Goal: Task Accomplishment & Management: Manage account settings

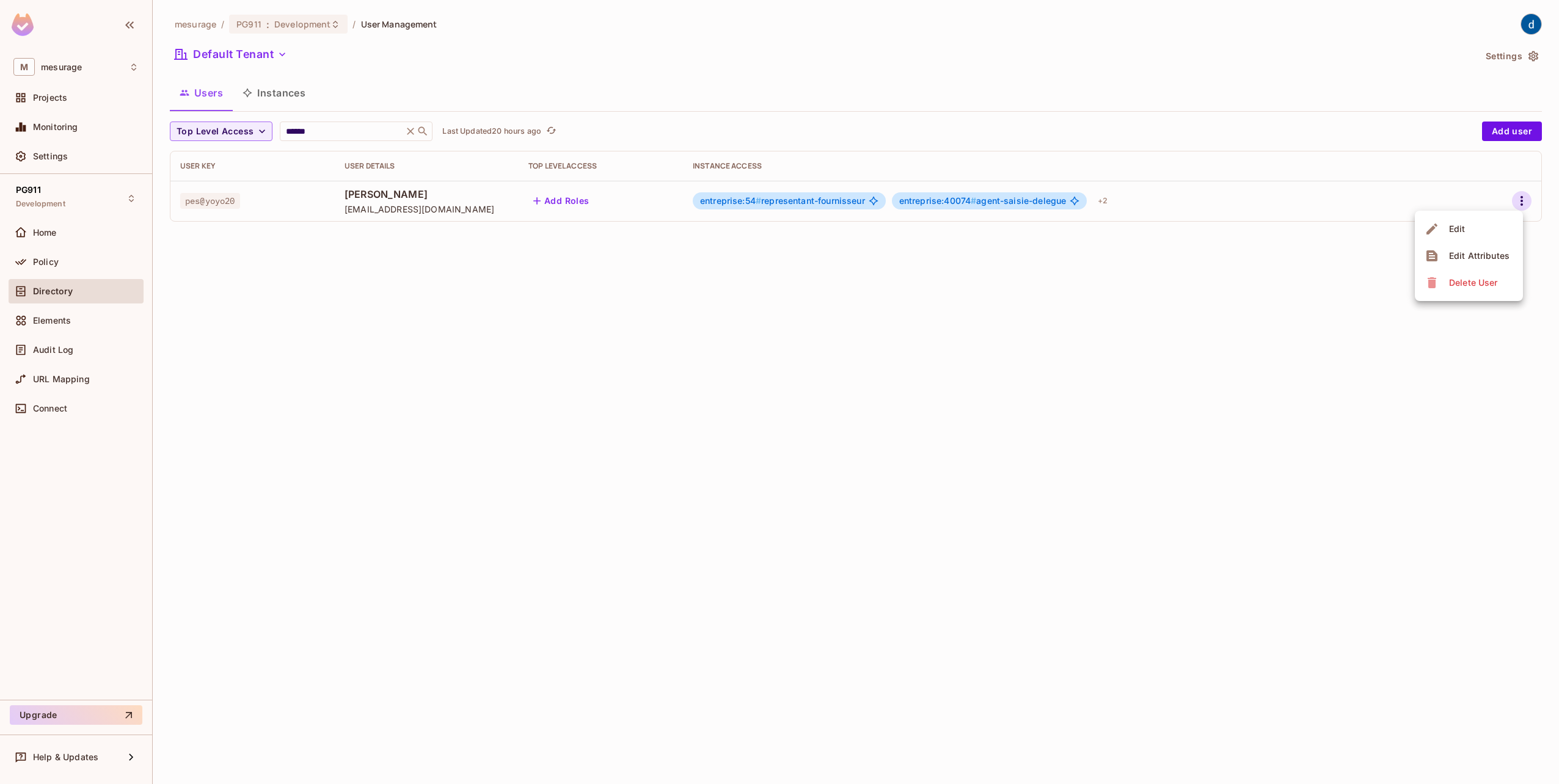
click at [1455, 234] on div "Edit" at bounding box center [1457, 228] width 16 height 12
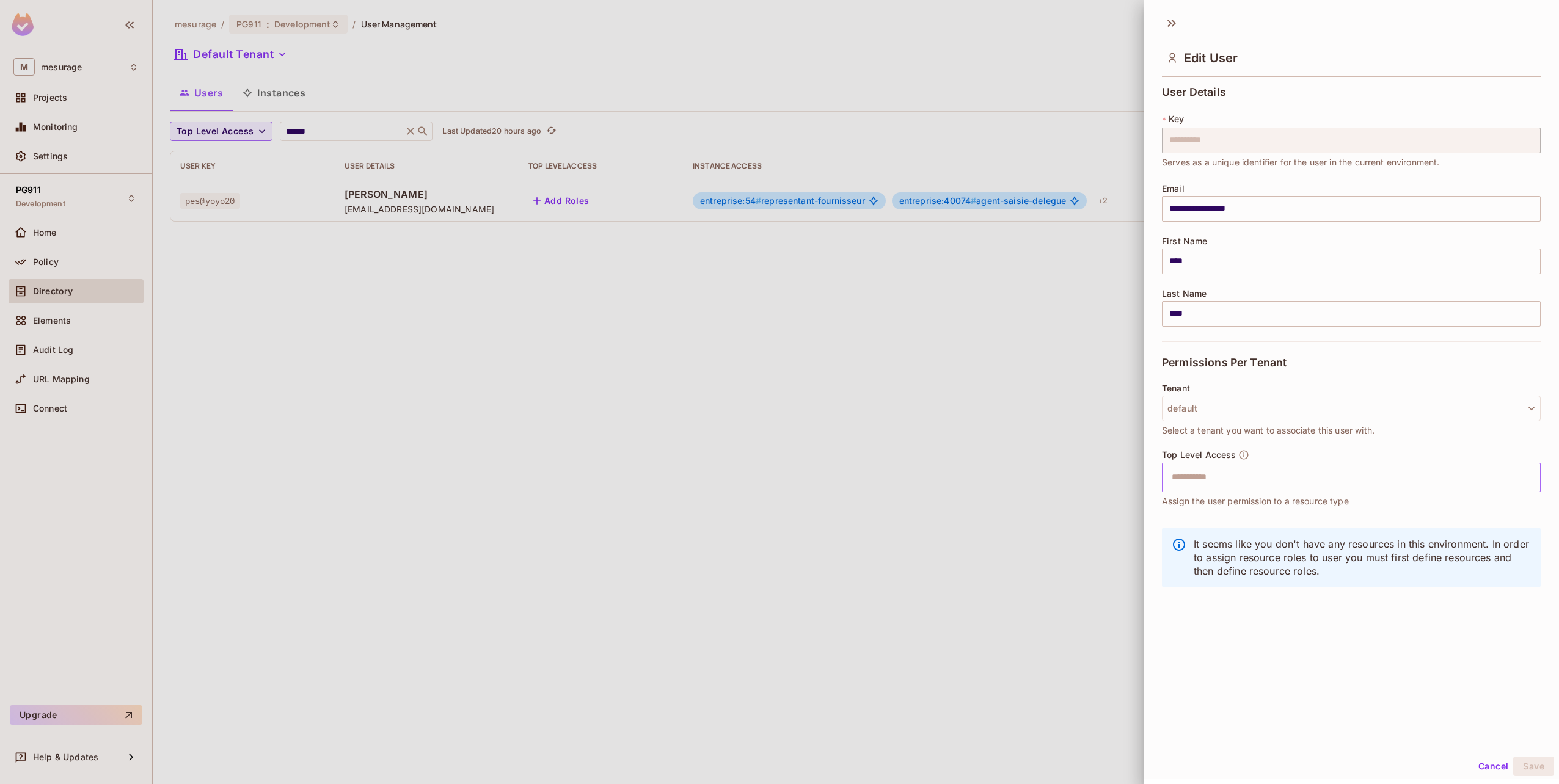
click at [1263, 478] on input "text" at bounding box center [1341, 477] width 353 height 25
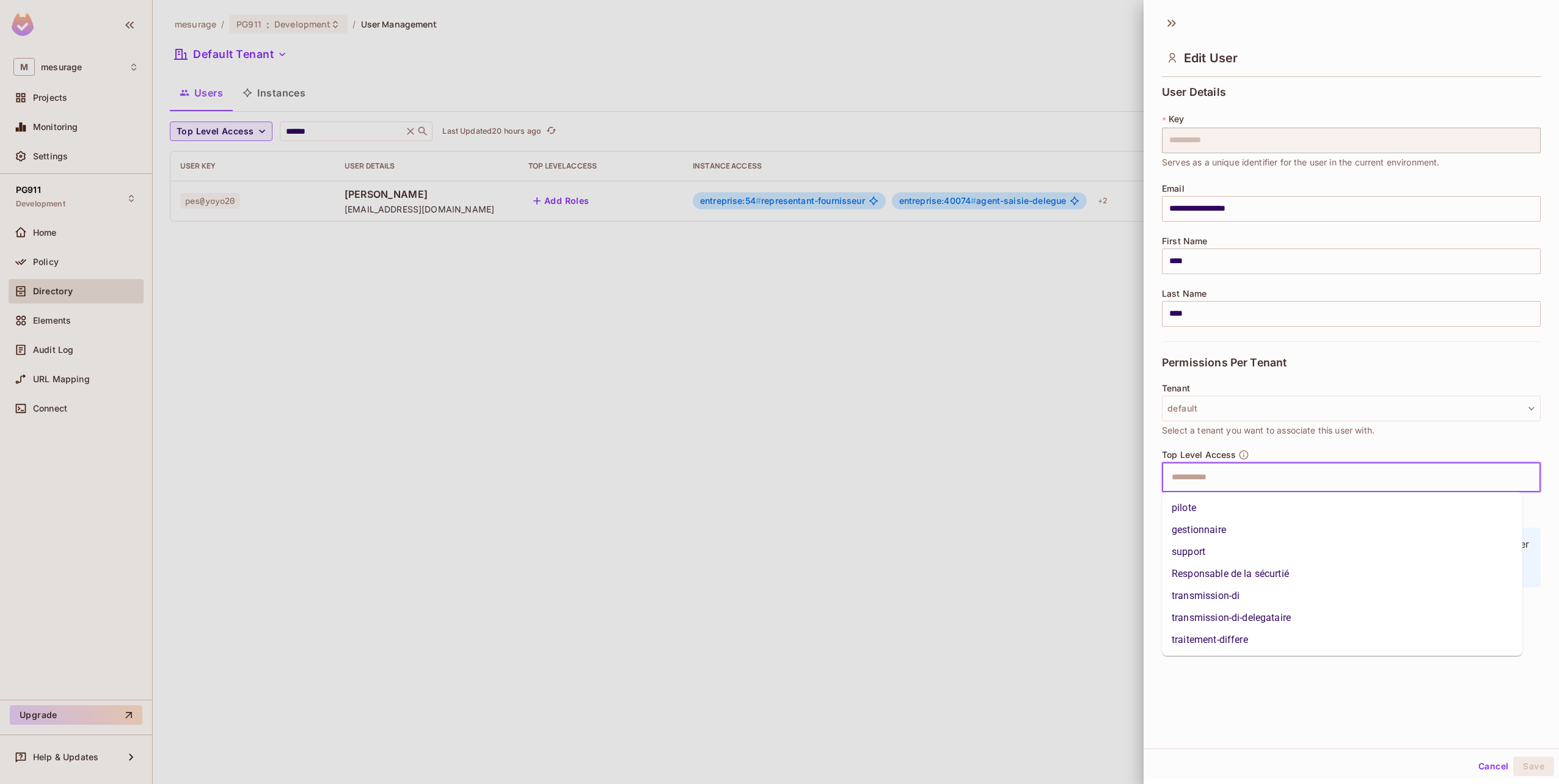
click at [904, 406] on div at bounding box center [780, 392] width 1559 height 784
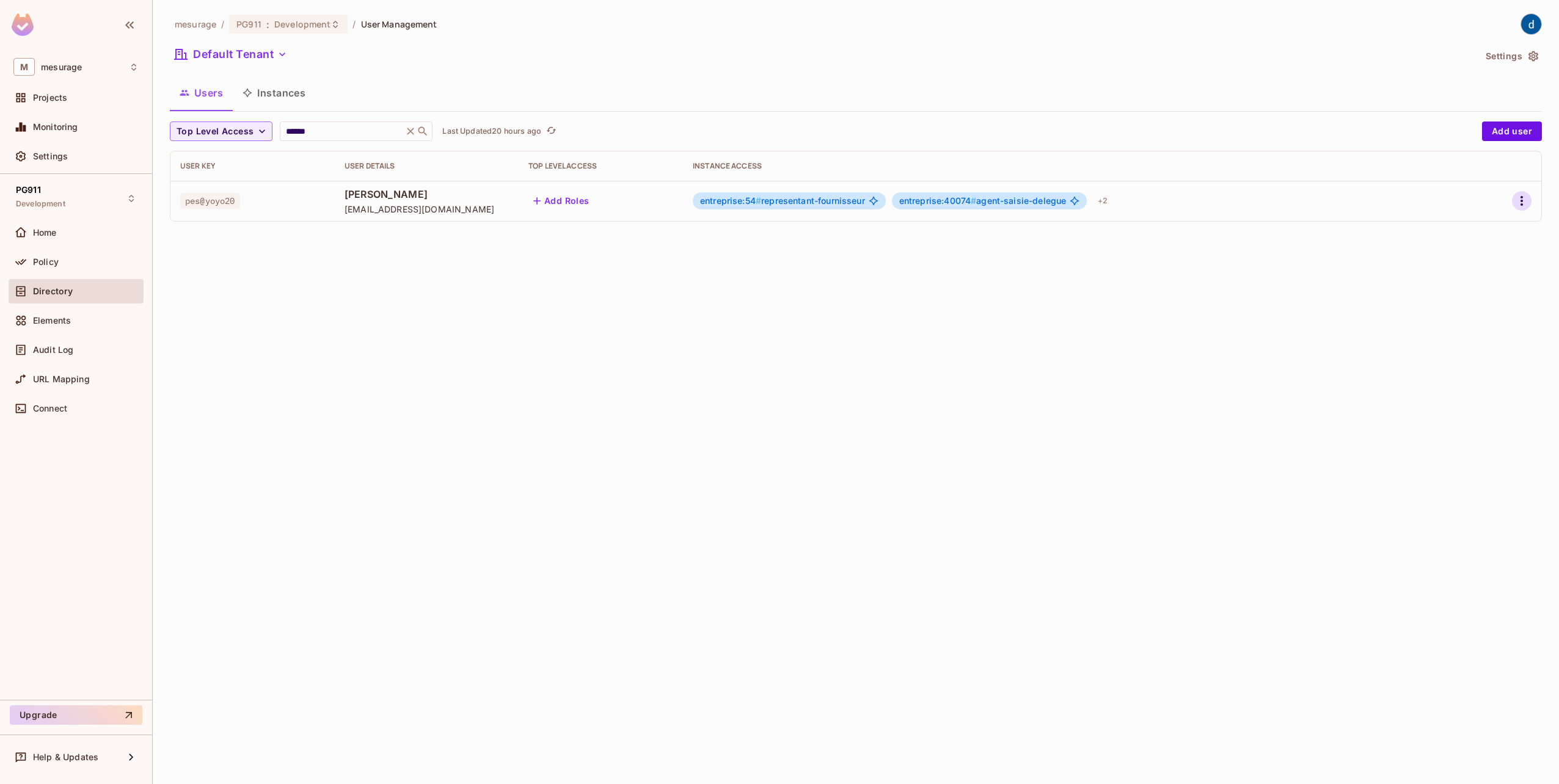
click at [1517, 199] on icon "button" at bounding box center [1522, 201] width 15 height 15
click at [1476, 226] on li "Edit" at bounding box center [1469, 229] width 108 height 27
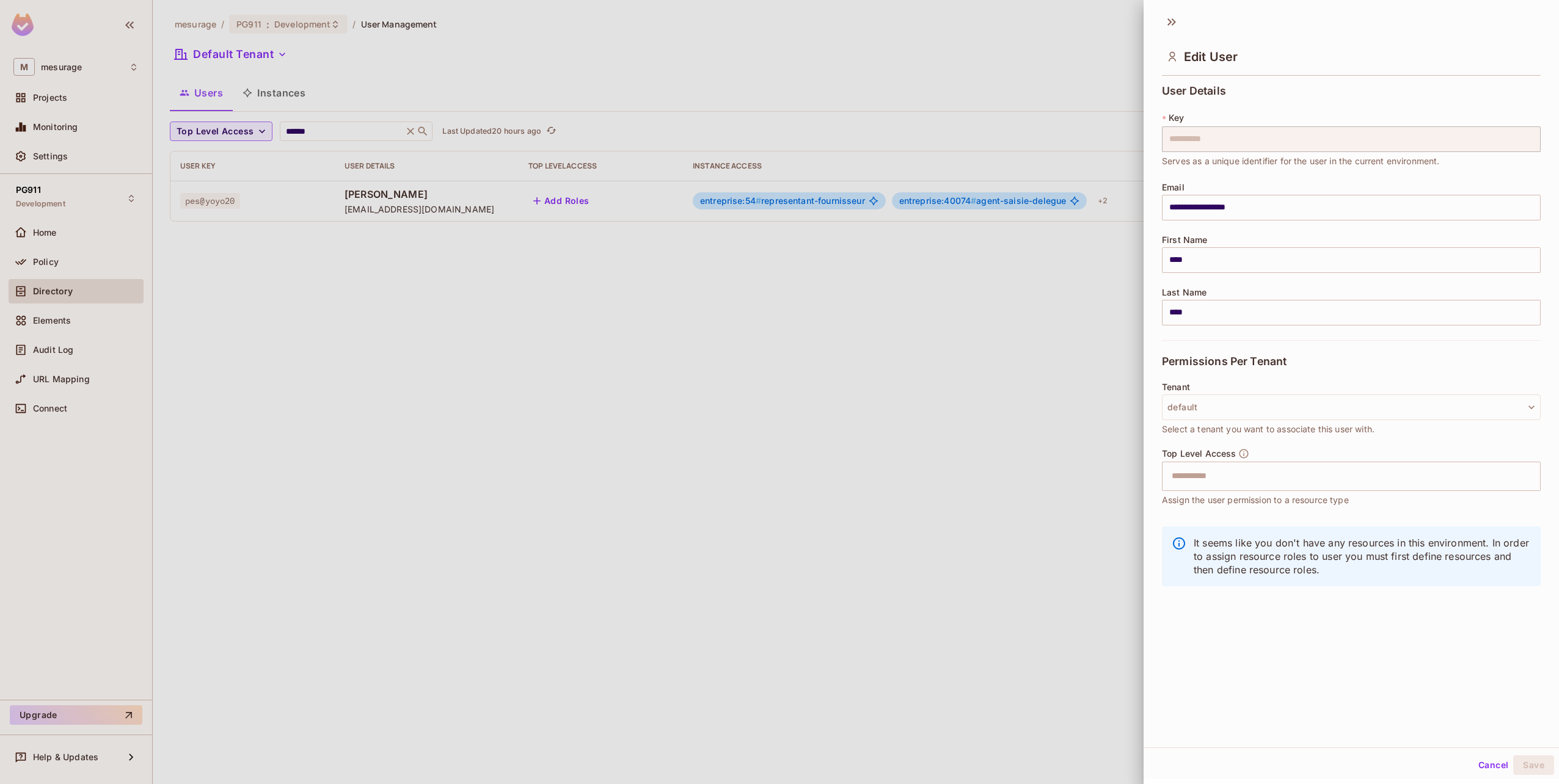
scroll to position [2, 0]
click at [1014, 346] on div at bounding box center [780, 392] width 1559 height 784
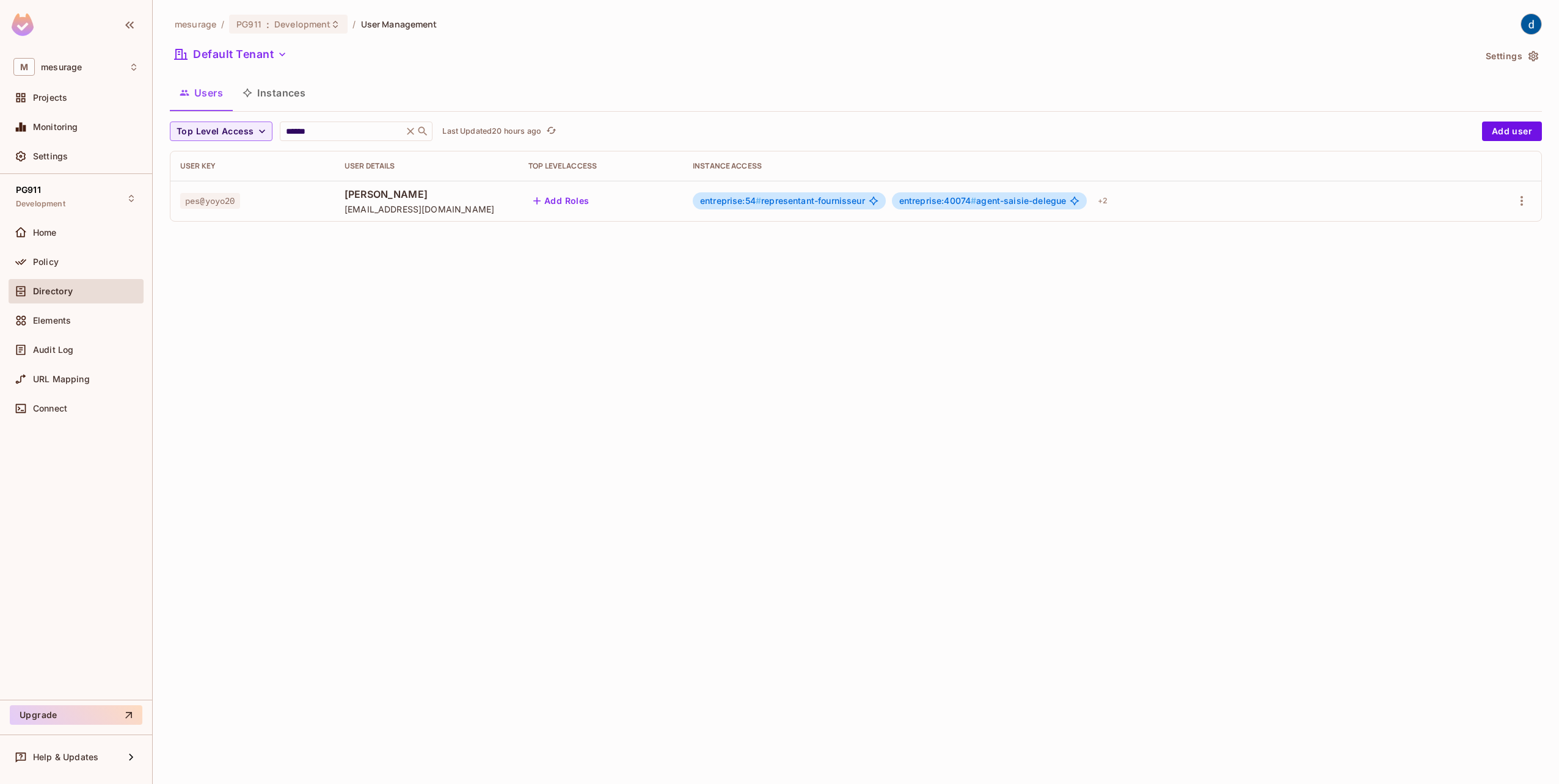
click at [1036, 200] on span "entreprise:40074 # agent-saisie-delegue" at bounding box center [983, 201] width 167 height 10
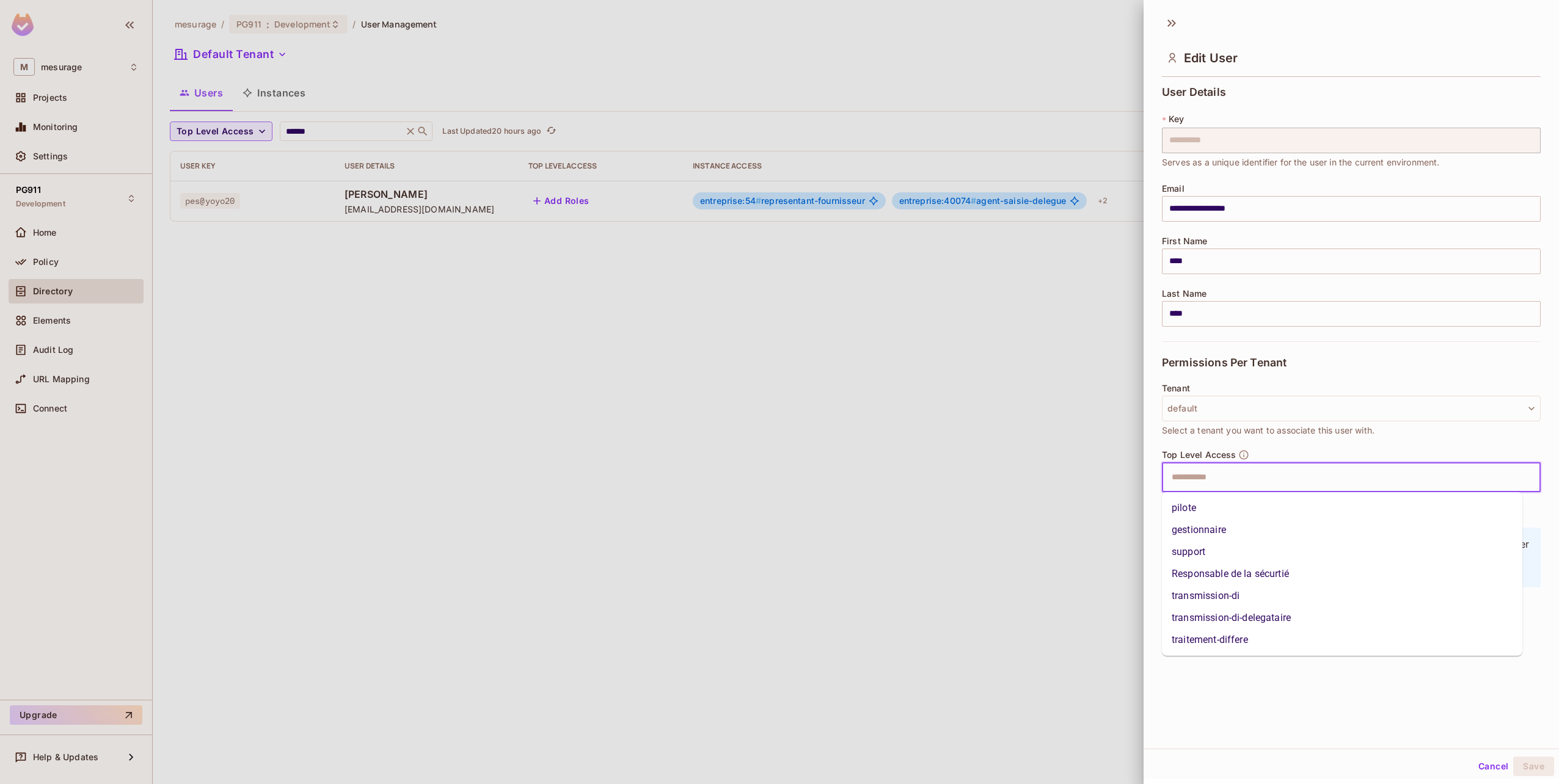
click at [1215, 478] on input "text" at bounding box center [1341, 477] width 353 height 25
click at [1482, 771] on button "Cancel" at bounding box center [1493, 766] width 40 height 20
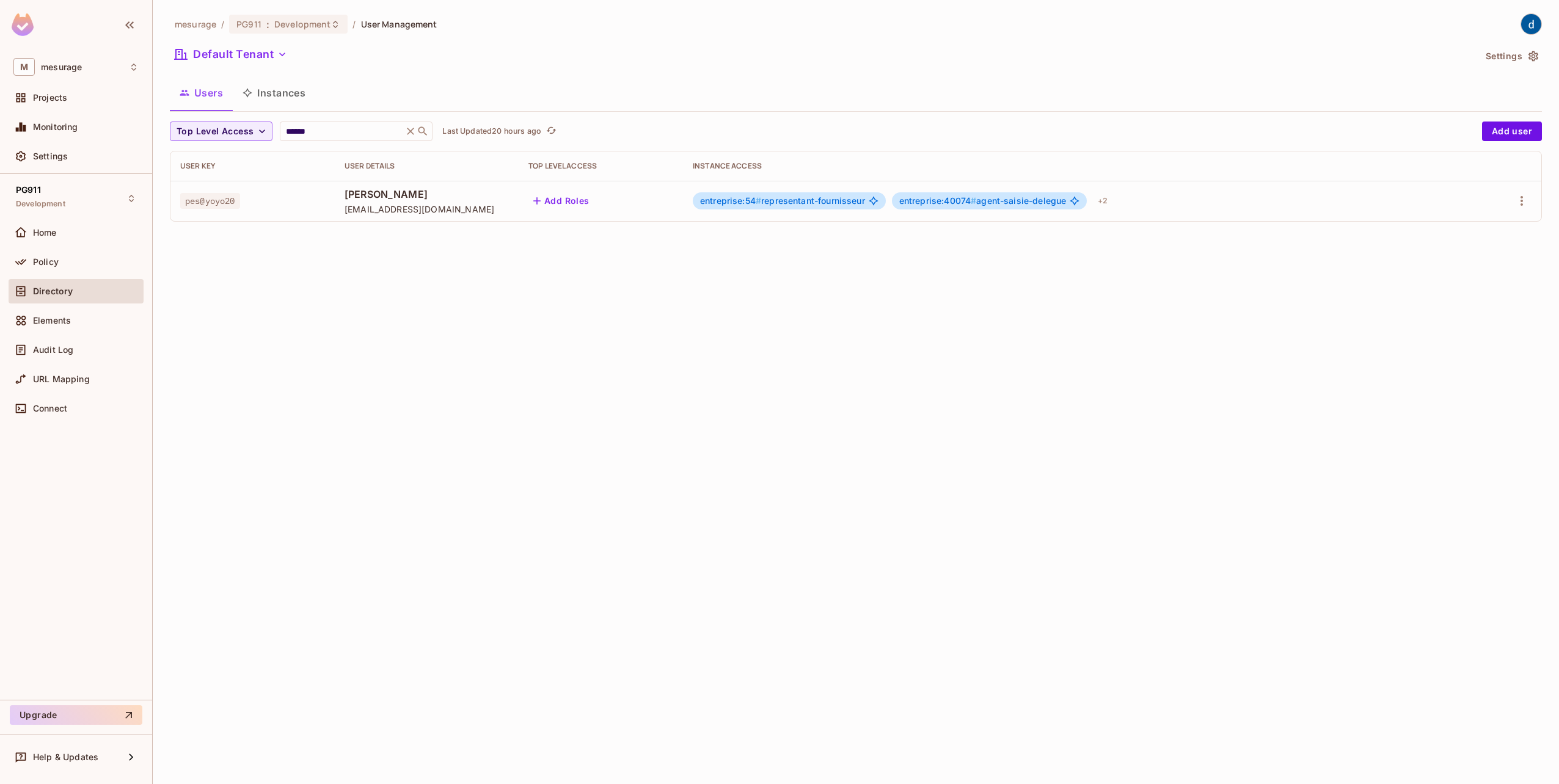
click at [1150, 500] on div "mesurage / PG911 : Development / User Management Default Tenant Settings Users …" at bounding box center [855, 392] width 1406 height 784
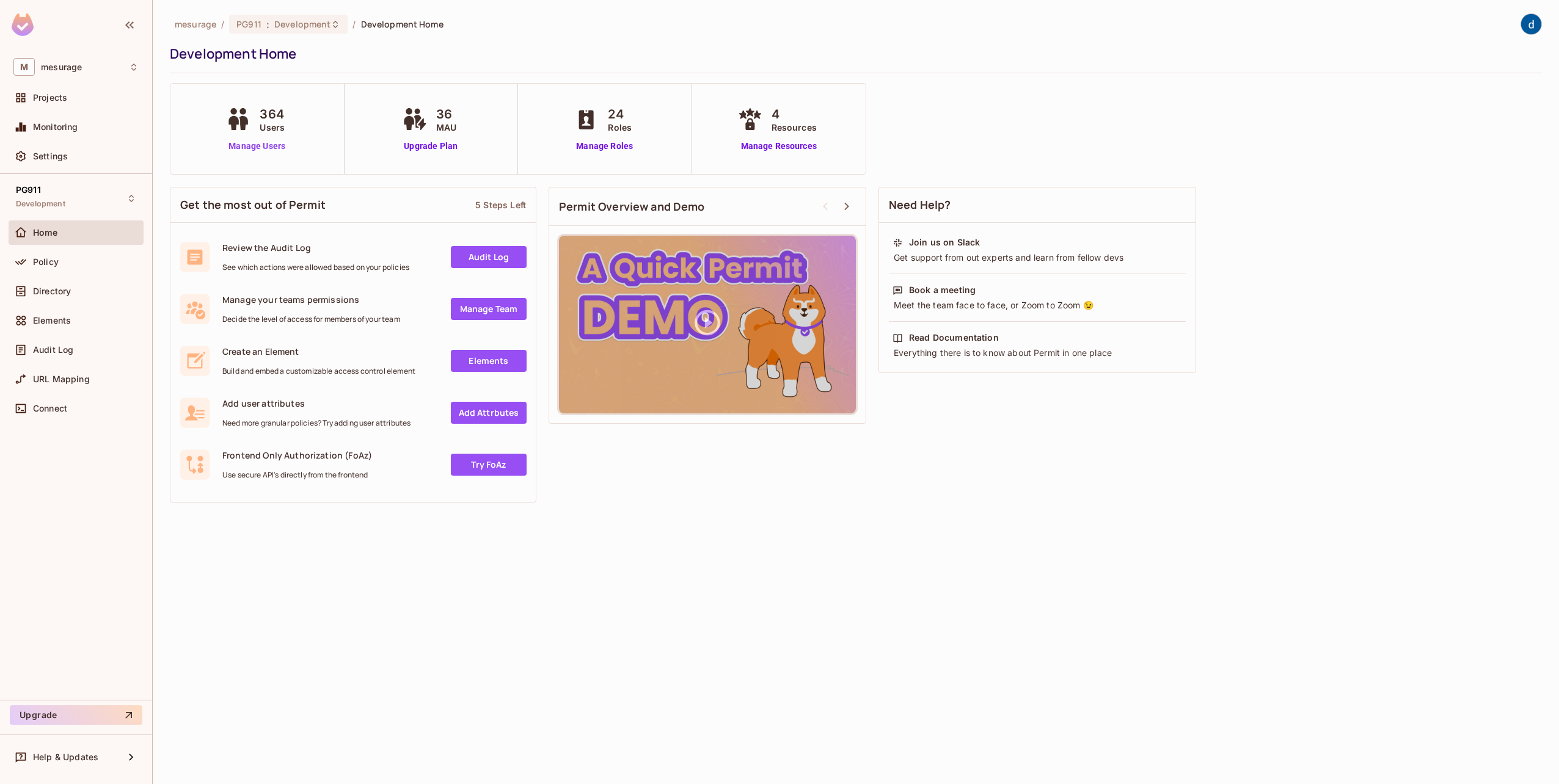
click at [229, 147] on link "Manage Users" at bounding box center [257, 146] width 68 height 13
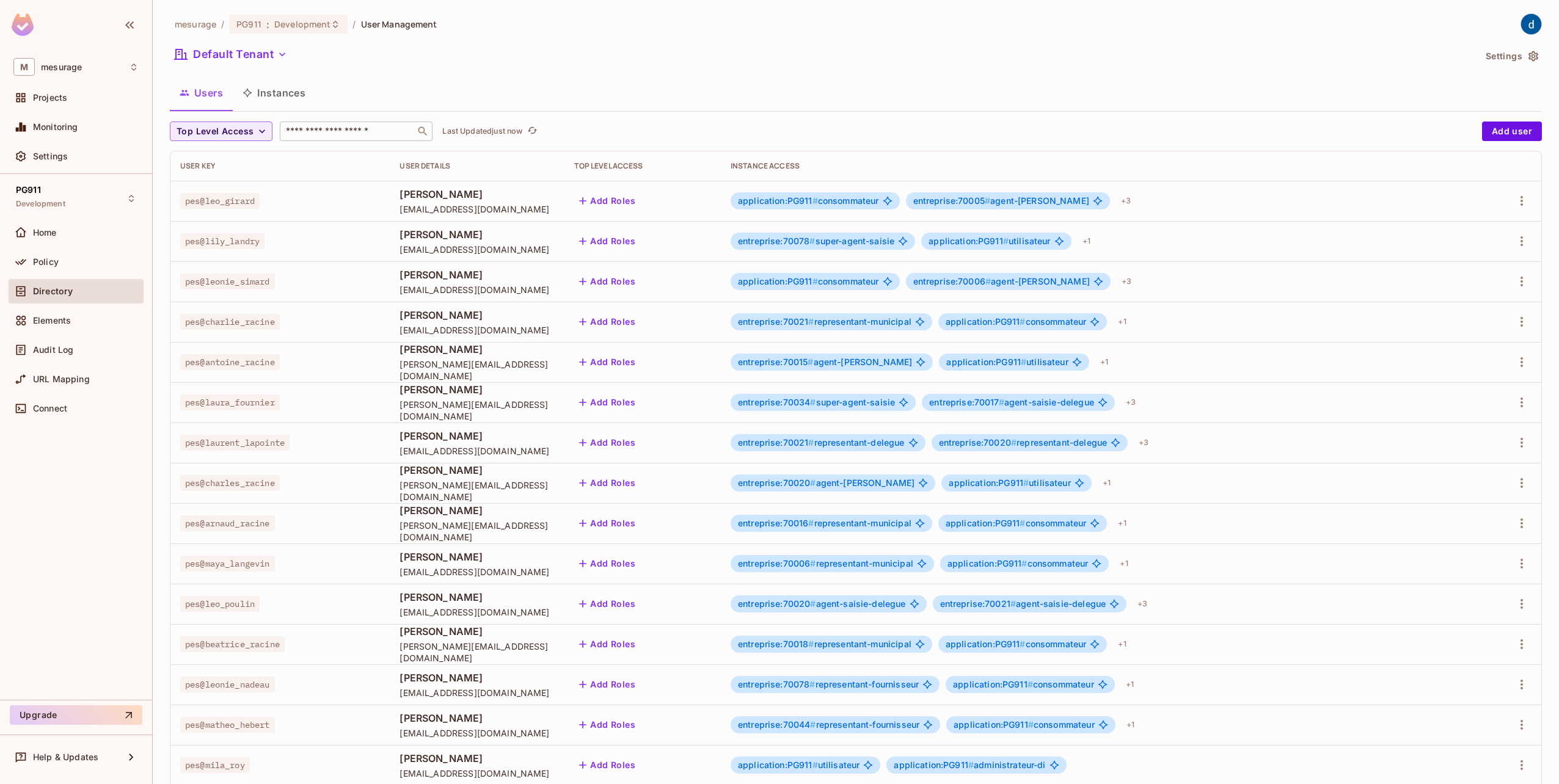
drag, startPoint x: 303, startPoint y: 133, endPoint x: 291, endPoint y: 131, distance: 12.2
click at [301, 133] on input "text" at bounding box center [348, 131] width 128 height 12
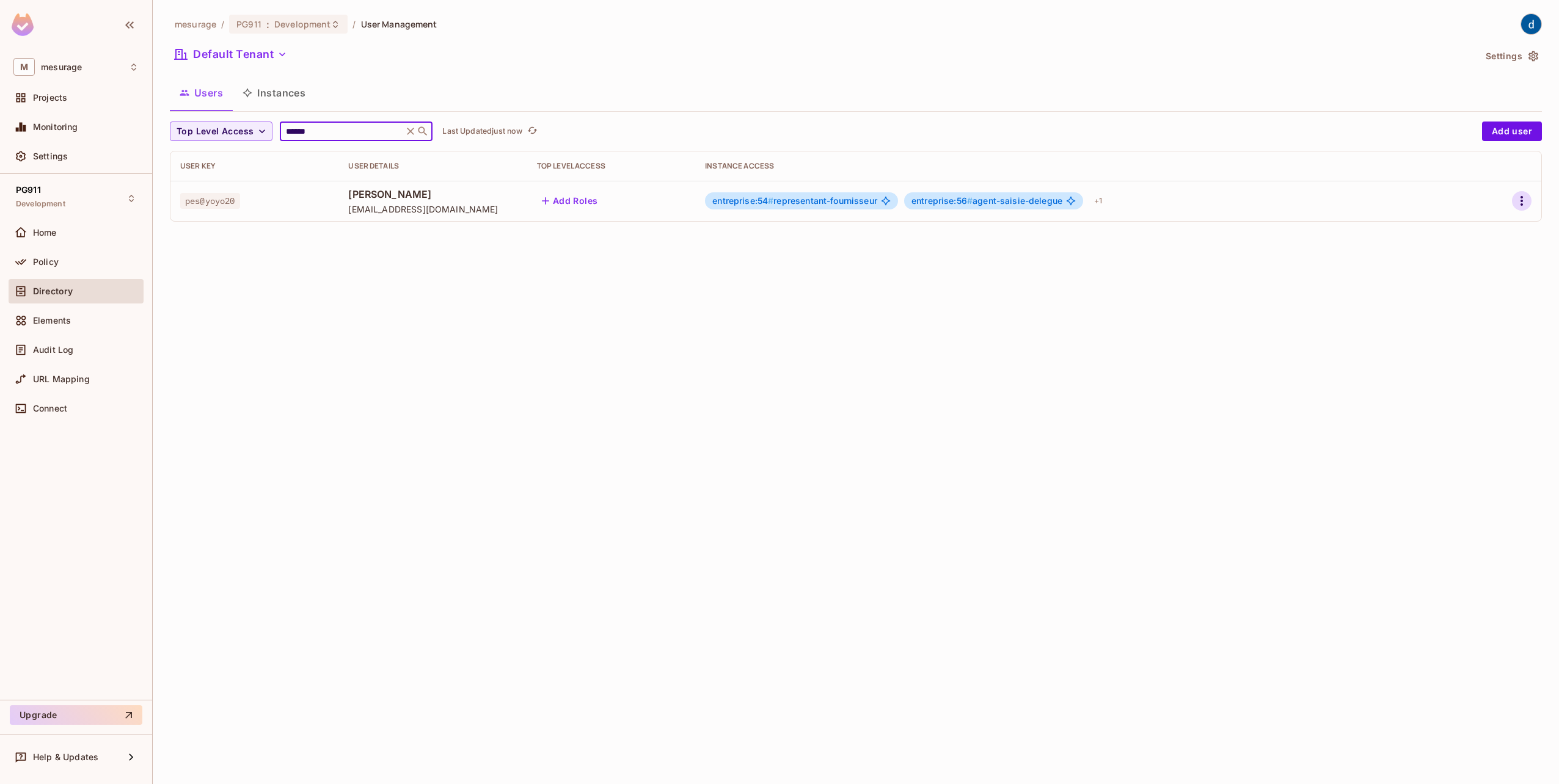
type input "******"
click at [1523, 202] on icon "button" at bounding box center [1522, 201] width 15 height 15
click at [1477, 230] on li "Edit" at bounding box center [1469, 229] width 108 height 27
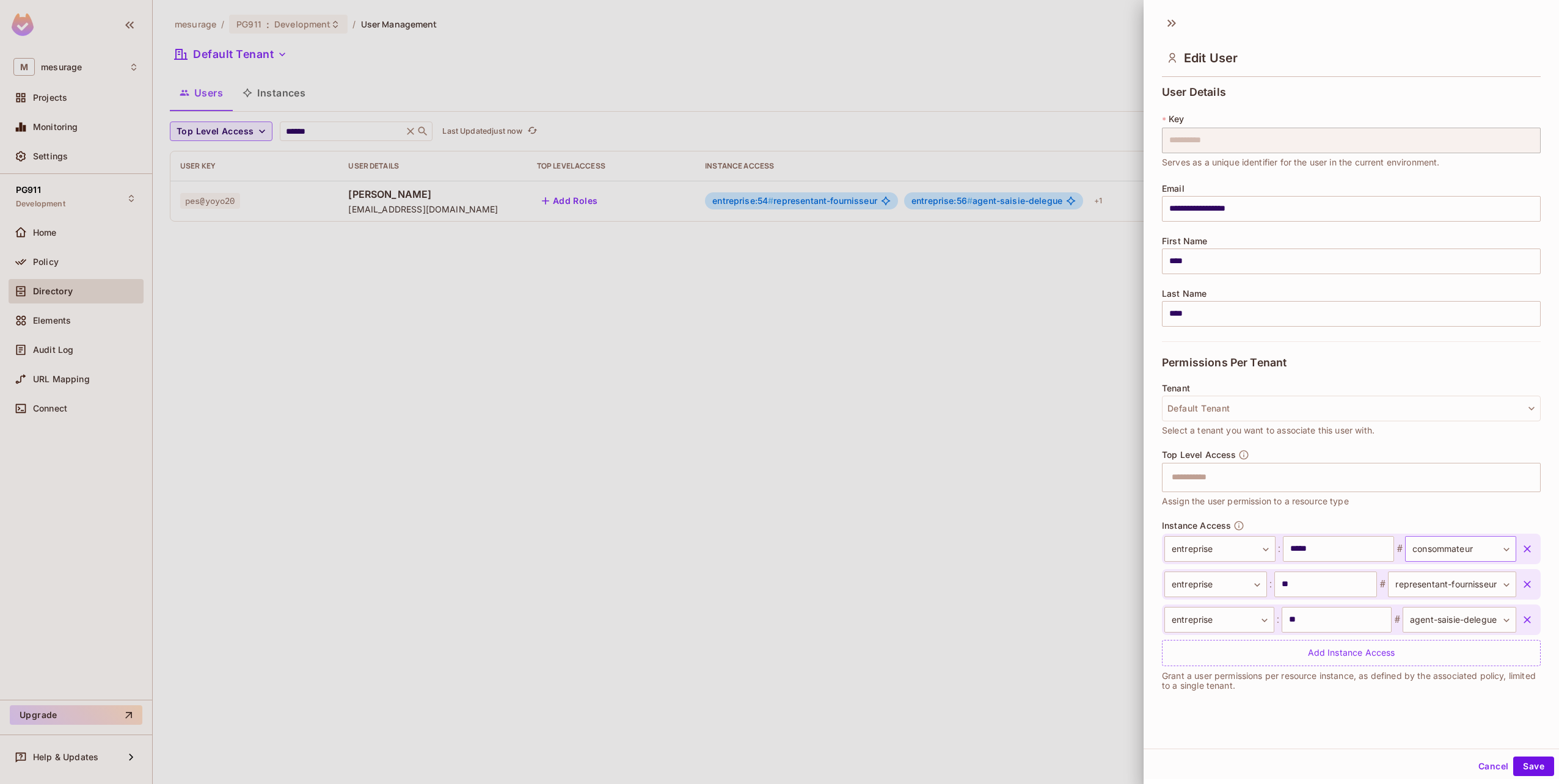
click at [1449, 544] on body "**********" at bounding box center [780, 392] width 1559 height 784
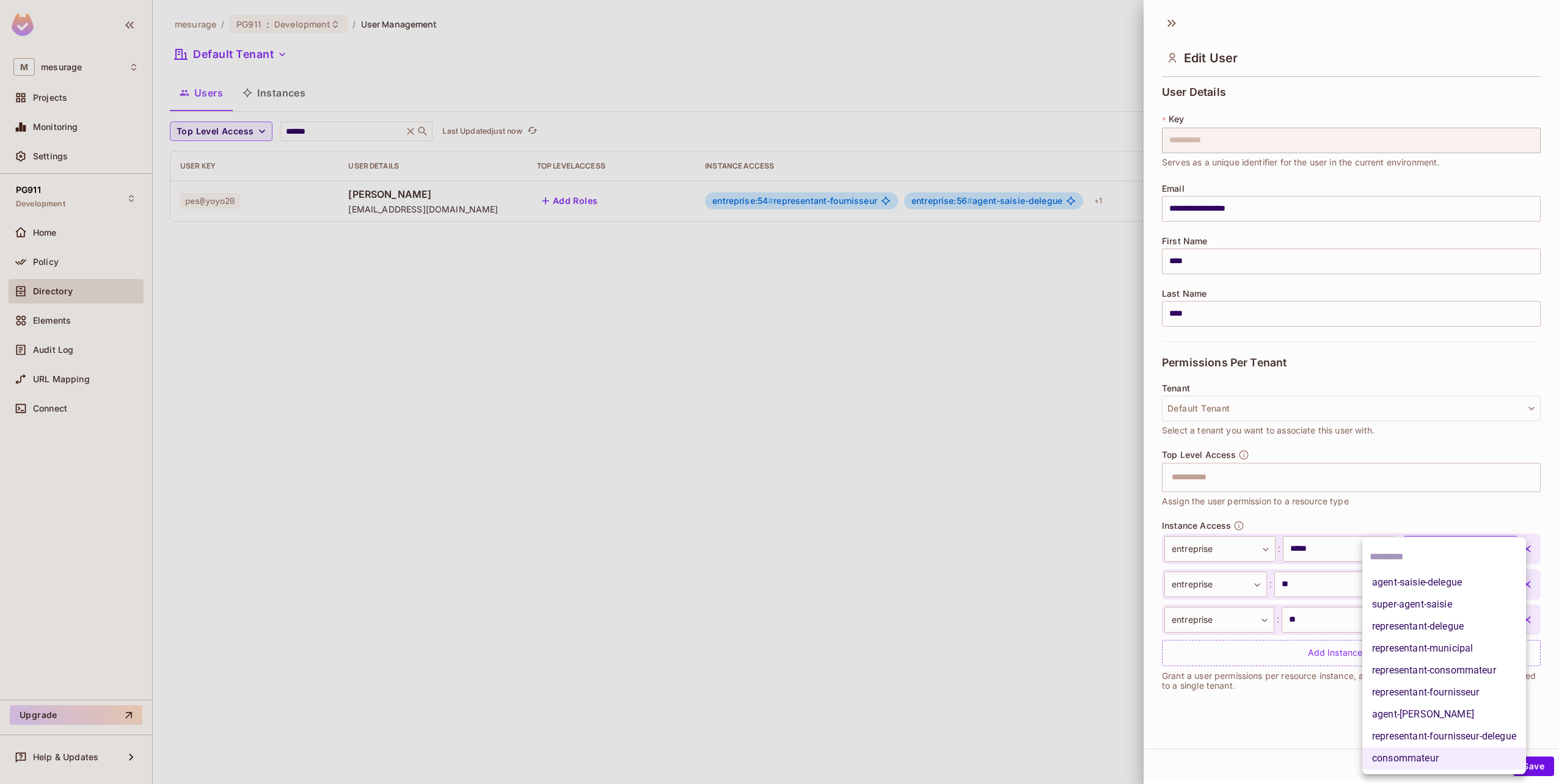
drag, startPoint x: 1405, startPoint y: 713, endPoint x: 1425, endPoint y: 644, distance: 71.8
click at [1425, 644] on ul "agent-saisie-delegue super-agent-saisie representant-delegue representant-munic…" at bounding box center [1444, 656] width 164 height 237
click at [1425, 644] on li "representant-municipal" at bounding box center [1444, 648] width 164 height 22
type input "**********"
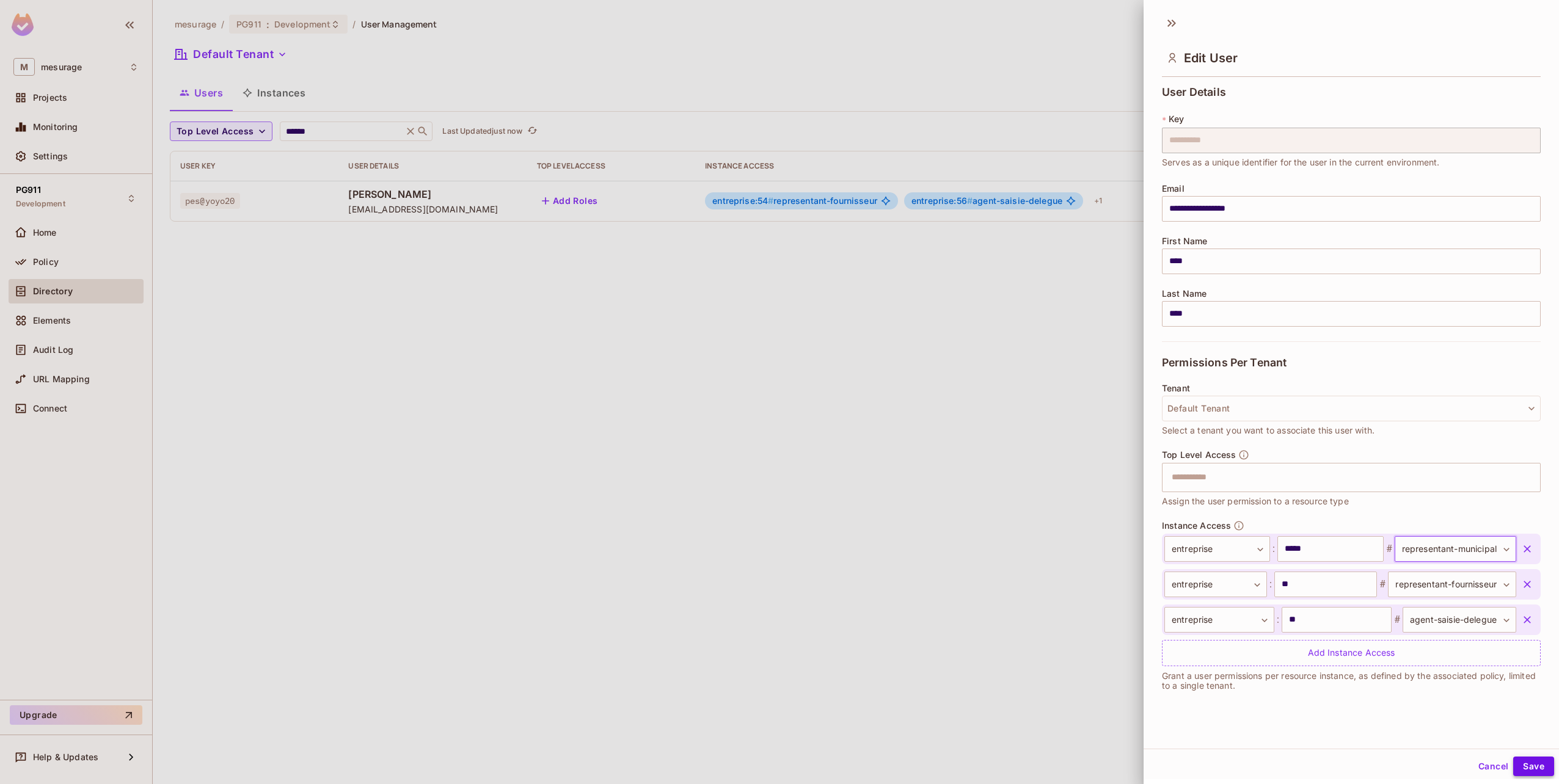
click at [1523, 761] on button "Save" at bounding box center [1534, 766] width 41 height 20
